Goal: Information Seeking & Learning: Understand process/instructions

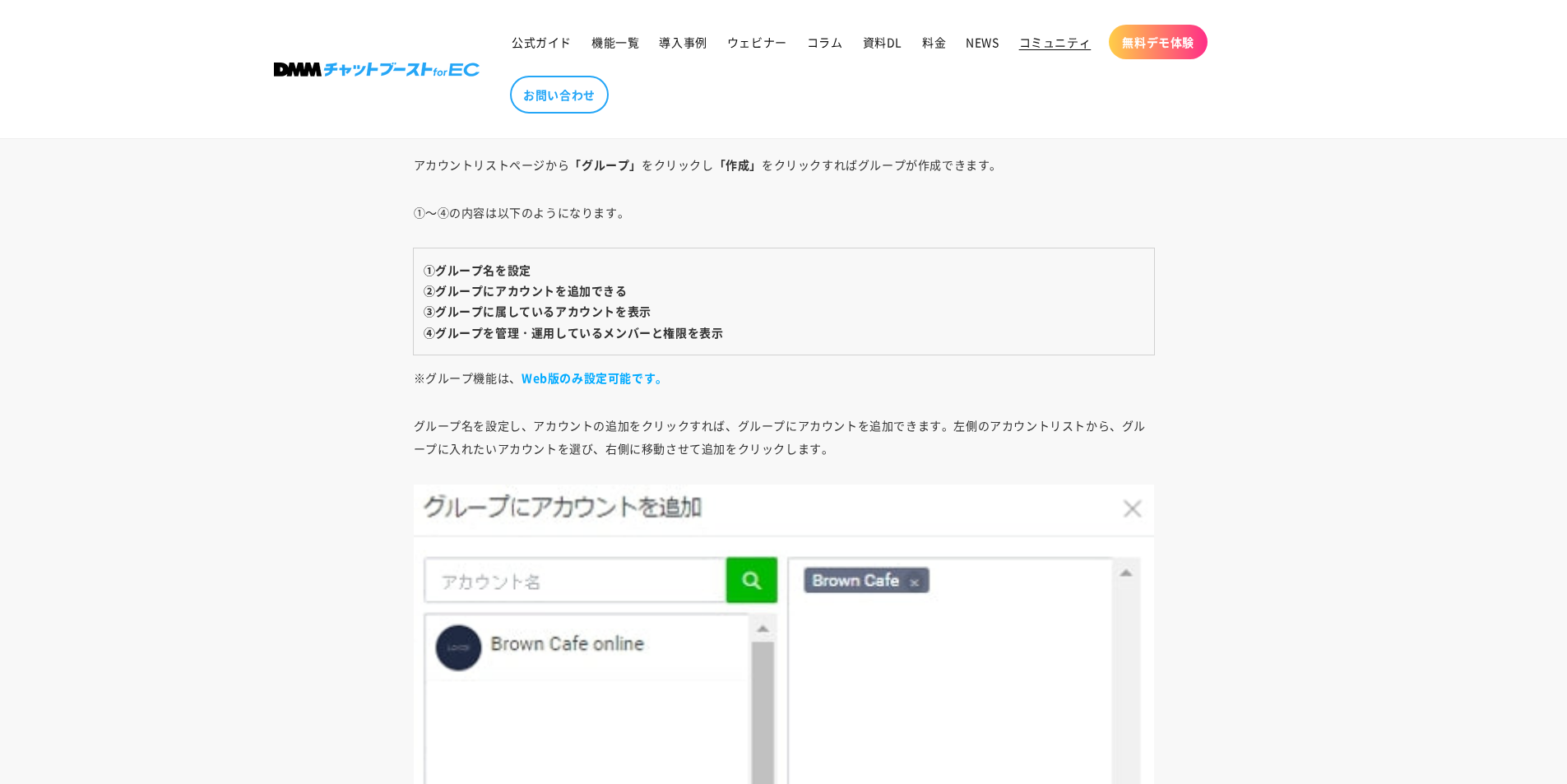
scroll to position [6824, 0]
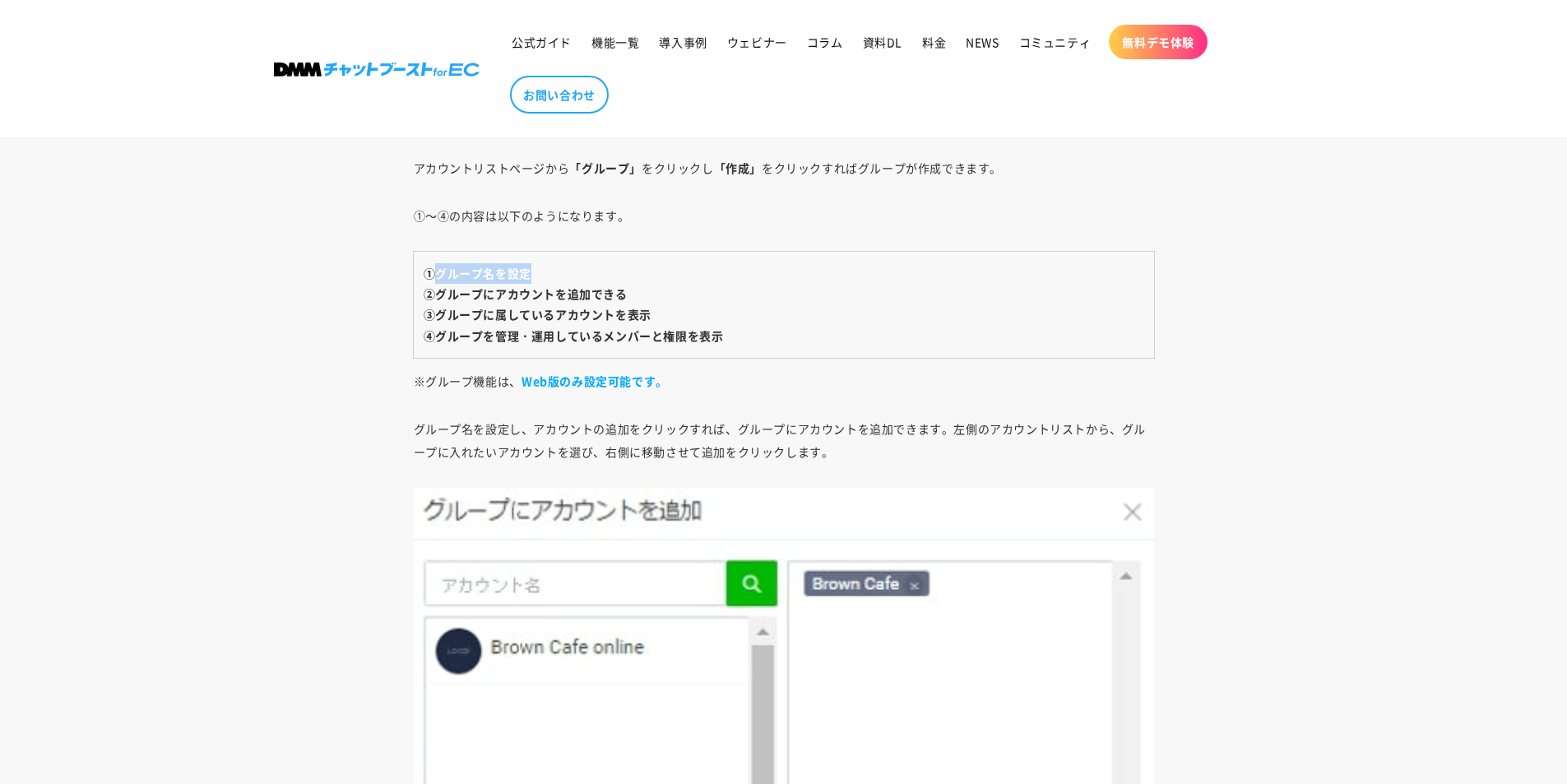
drag, startPoint x: 440, startPoint y: 274, endPoint x: 540, endPoint y: 270, distance: 100.1
click at [540, 270] on td "①グループ名を設定 ②グループにアカウントを追加できる ③グループに属しているアカウントを表示 ④グループを管理・運用しているメンバーと権限を表示" at bounding box center [784, 304] width 740 height 106
drag, startPoint x: 440, startPoint y: 294, endPoint x: 568, endPoint y: 306, distance: 128.6
click at [656, 289] on td "①グループ名を設定 ②グループにアカウントを追加できる ③グループに属しているアカウントを表示 ④グループを管理・運用しているメンバーと権限を表示" at bounding box center [784, 304] width 740 height 106
drag, startPoint x: 445, startPoint y: 316, endPoint x: 688, endPoint y: 306, distance: 243.2
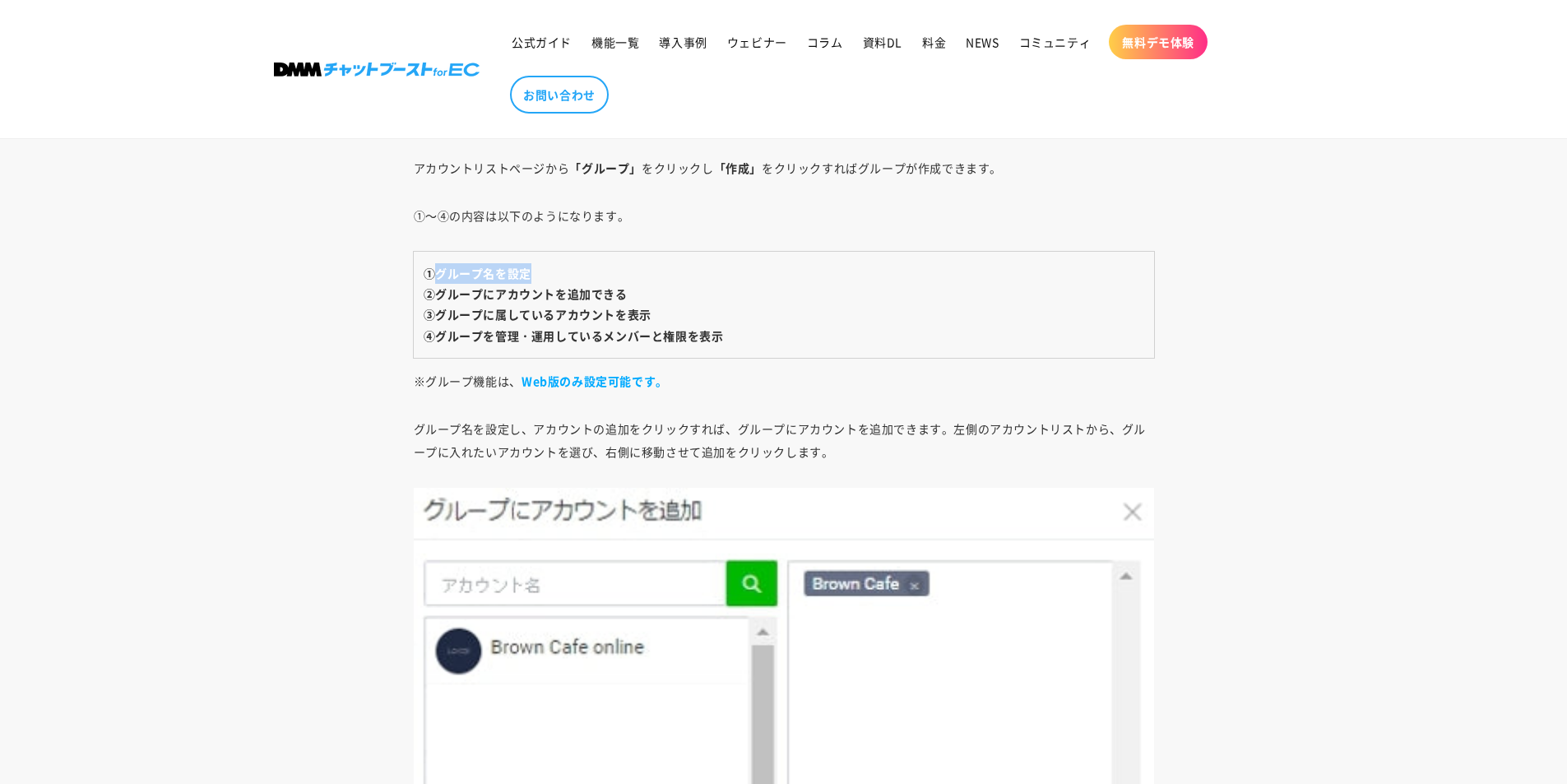
click at [688, 306] on td "①グループ名を設定 ②グループにアカウントを追加できる ③グループに属しているアカウントを表示 ④グループを管理・運用しているメンバーと権限を表示" at bounding box center [784, 304] width 740 height 106
drag, startPoint x: 451, startPoint y: 340, endPoint x: 757, endPoint y: 330, distance: 306.2
click at [757, 330] on td "①グループ名を設定 ②グループにアカウントを追加できる ③グループに属しているアカウントを表示 ④グループを管理・運用しているメンバーと権限を表示" at bounding box center [784, 304] width 740 height 106
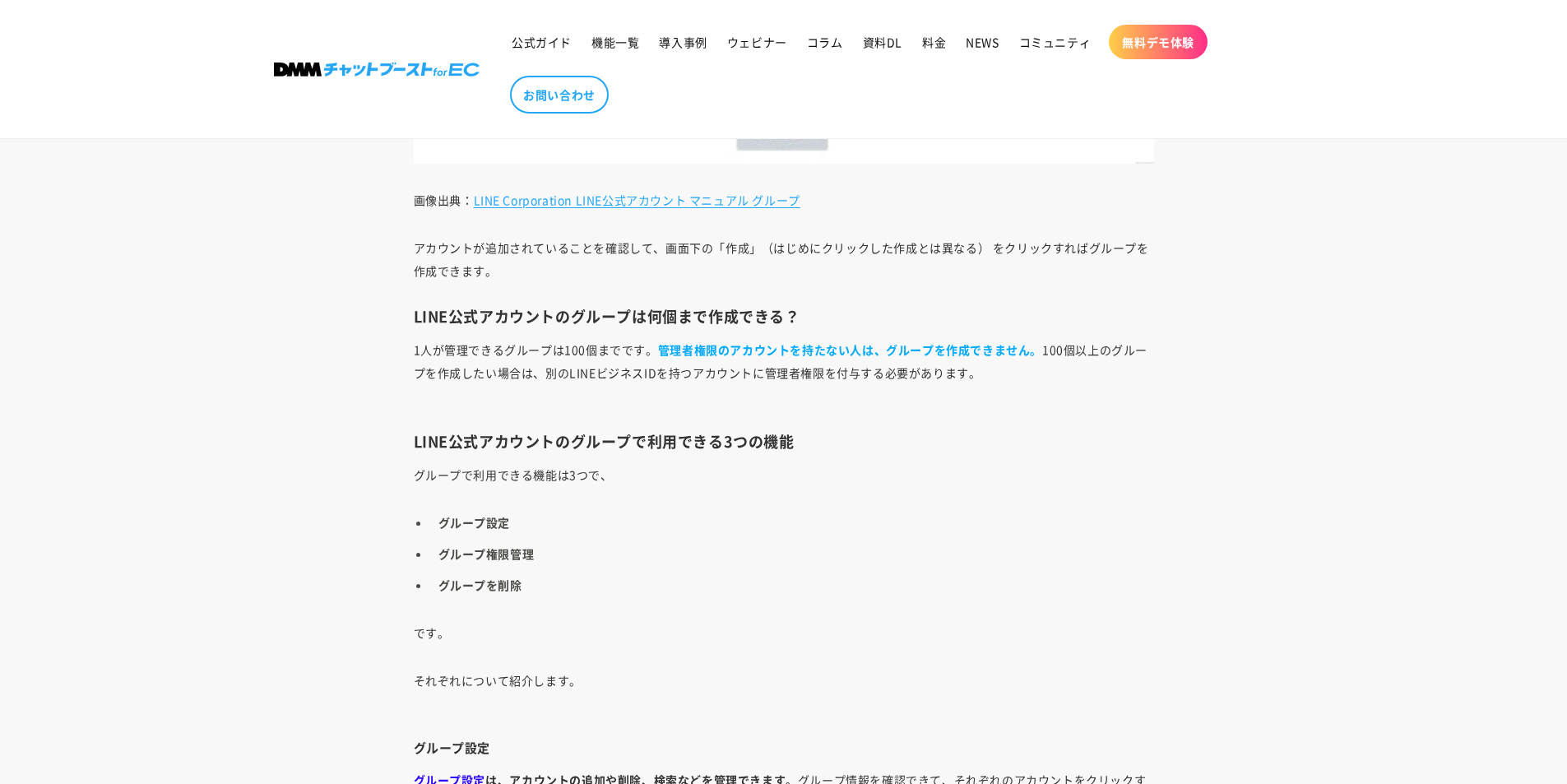
scroll to position [7728, 0]
drag, startPoint x: 537, startPoint y: 240, endPoint x: 821, endPoint y: 247, distance: 284.1
click at [822, 246] on p "アカウントが追加されていることを確認して、画面下の「作成」（はじめにクリックした作成とは異なる） をクリックすればグループを作成できます。" at bounding box center [784, 257] width 740 height 46
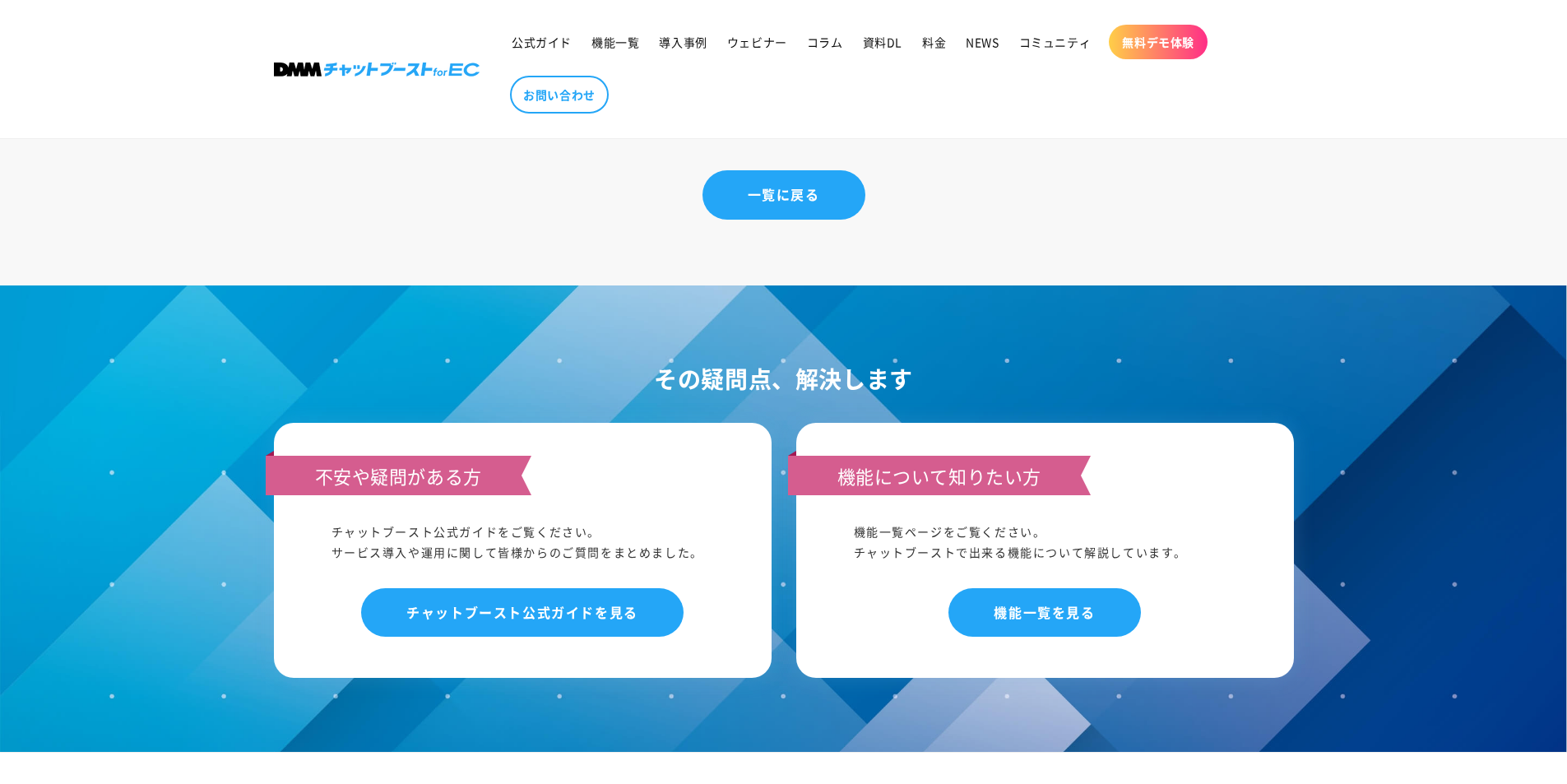
scroll to position [10196, 0]
